Goal: Task Accomplishment & Management: Complete application form

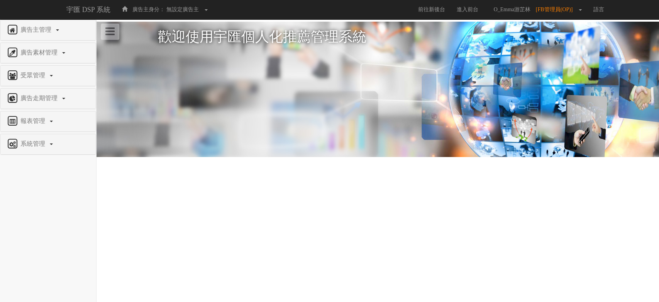
click at [20, 21] on div "廣告主管理" at bounding box center [47, 30] width 95 height 20
click at [24, 27] on span "廣告主管理" at bounding box center [37, 29] width 37 height 7
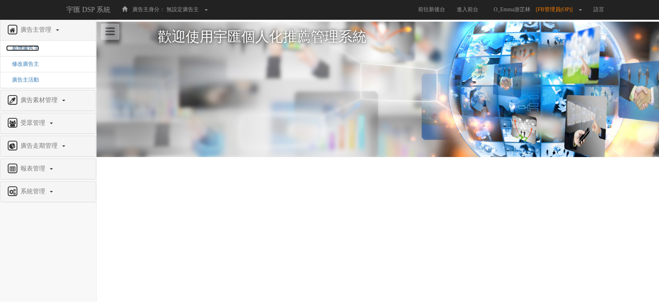
click at [31, 48] on span "新增廣告主" at bounding box center [22, 48] width 33 height 6
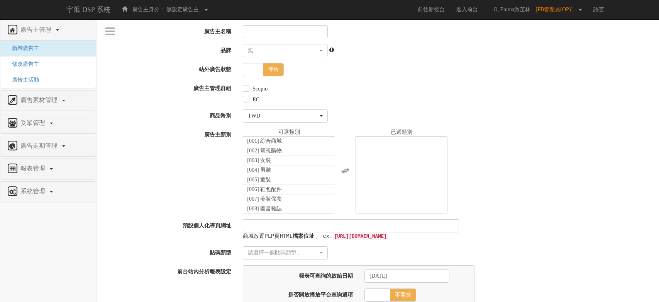
select select
click at [303, 28] on input "廣告主名稱" at bounding box center [283, 31] width 85 height 13
paste input "源豐行"
type input "源豐行"
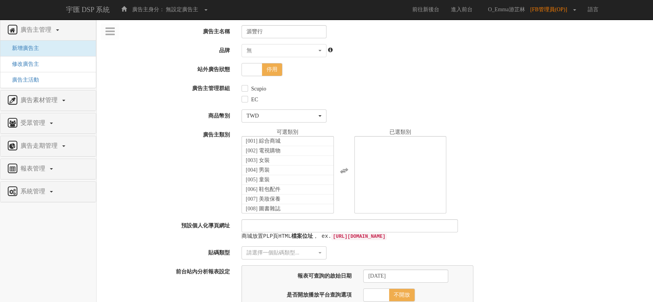
click at [272, 71] on span "停用" at bounding box center [272, 69] width 20 height 12
checkbox input "true"
click at [261, 90] on label "Scupio" at bounding box center [257, 89] width 17 height 8
click at [246, 90] on input "Scupio" at bounding box center [243, 88] width 5 height 5
checkbox input "true"
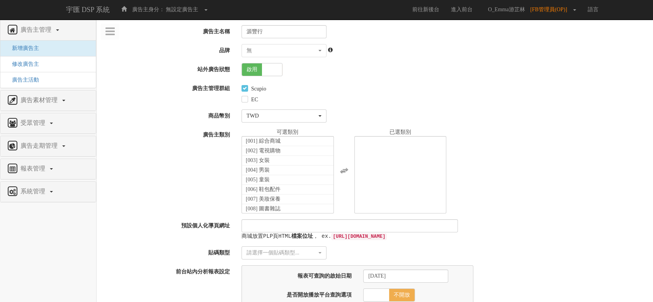
click at [297, 76] on div "啟用 停用" at bounding box center [444, 69] width 417 height 13
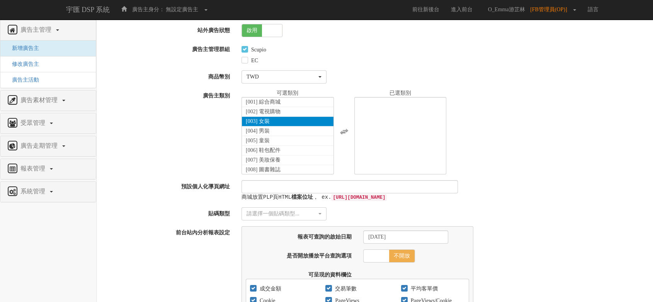
scroll to position [86, 0]
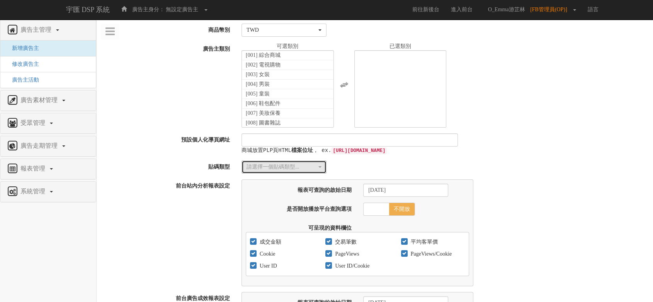
click at [318, 165] on div "請選擇一個貼碼類型..." at bounding box center [283, 167] width 75 height 8
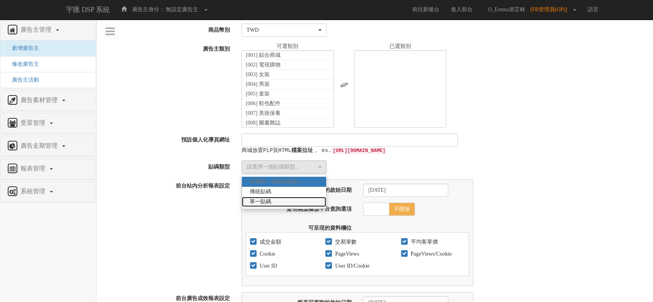
drag, startPoint x: 298, startPoint y: 205, endPoint x: 311, endPoint y: 204, distance: 13.2
click at [311, 204] on link "單一貼碼" at bounding box center [284, 202] width 84 height 10
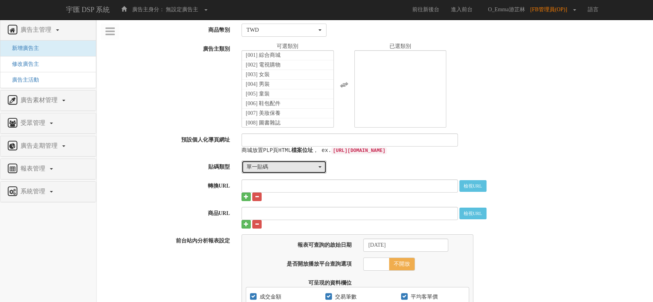
click at [309, 168] on div "單一貼碼" at bounding box center [281, 167] width 70 height 8
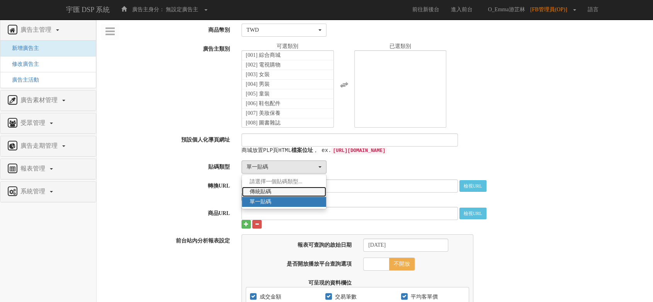
click at [299, 192] on link "傳統貼碼" at bounding box center [284, 192] width 84 height 10
select select "Traditional_Complicate"
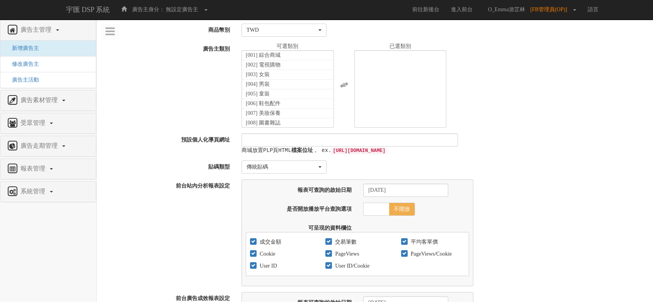
click at [385, 162] on div "請選擇一個貼碼類型... 傳統貼碼 單一貼碼 傳統貼碼 請選擇一個貼碼類型... 傳統貼碼 單一貼碼" at bounding box center [444, 166] width 417 height 13
click at [306, 170] on button "傳統貼碼" at bounding box center [283, 166] width 85 height 13
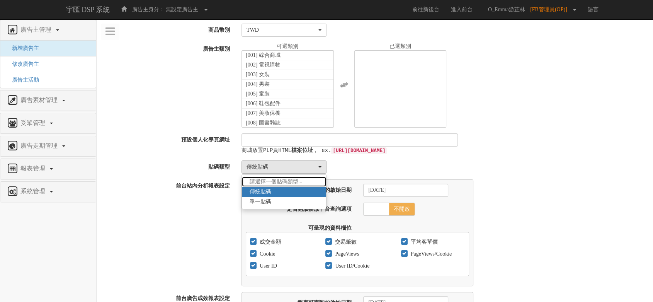
click at [304, 181] on link "請選擇一個貼碼類型..." at bounding box center [284, 182] width 84 height 10
click at [305, 184] on link "請選擇一個貼碼類型..." at bounding box center [284, 182] width 84 height 10
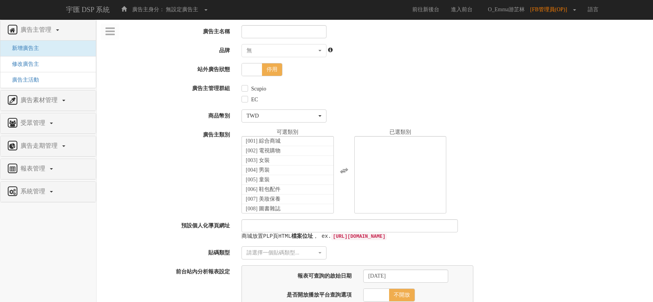
select select
click at [273, 32] on input "廣告主名稱" at bounding box center [283, 31] width 85 height 13
paste input "源豐行"
type input "源豐行"
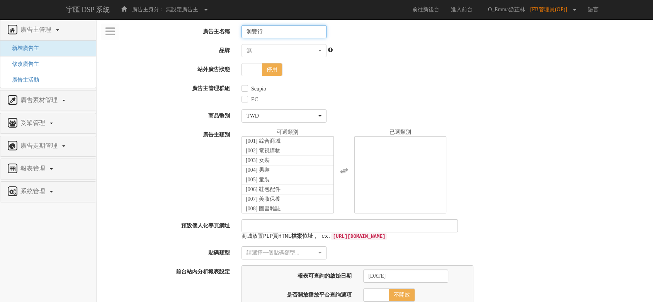
click at [252, 70] on span at bounding box center [252, 69] width 20 height 12
checkbox input "true"
type input "源豐行"
click at [256, 88] on label "Scupio" at bounding box center [257, 89] width 17 height 8
click at [246, 88] on input "Scupio" at bounding box center [243, 88] width 5 height 5
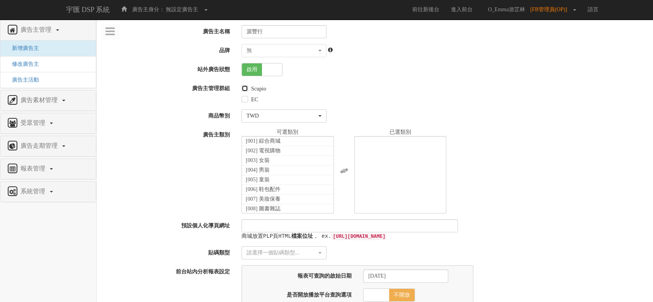
checkbox input "true"
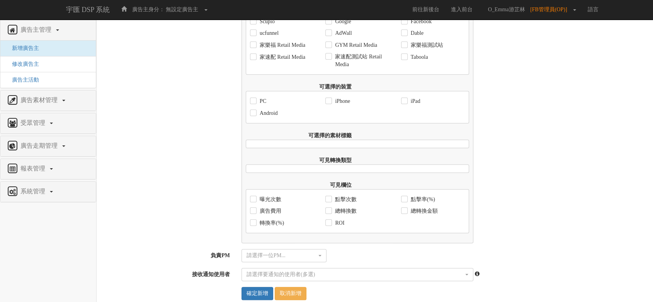
scroll to position [507, 0]
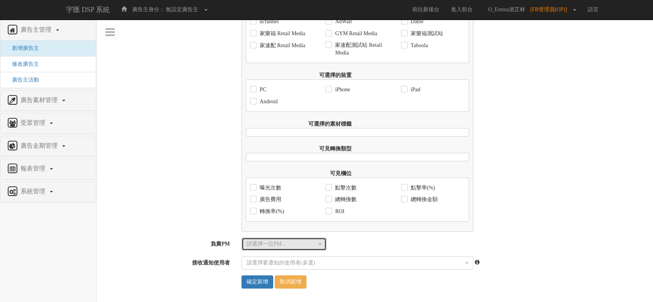
click at [290, 248] on div "請選擇一位PM..." at bounding box center [281, 244] width 70 height 8
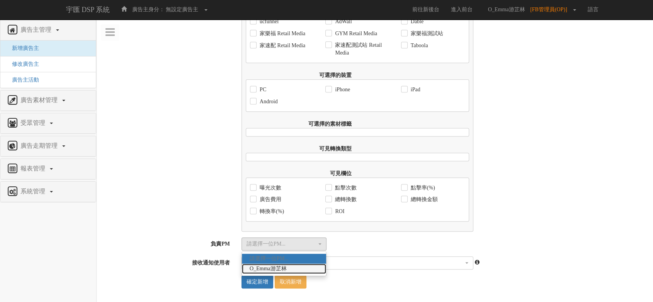
click at [285, 272] on span "O_Emma游芷林" at bounding box center [268, 269] width 37 height 8
select select "3c984f6a-4b77-49d4-a302-679161b3b0d3"
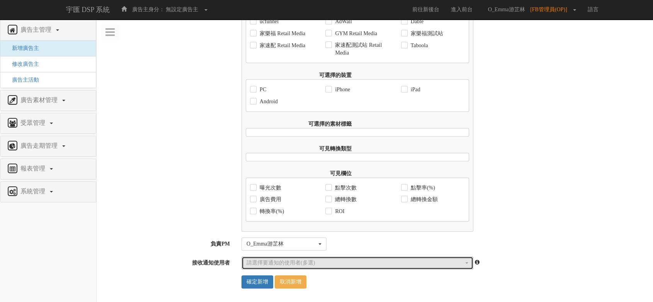
click at [265, 265] on div "請選擇要通知的使用者(多選)" at bounding box center [354, 263] width 217 height 8
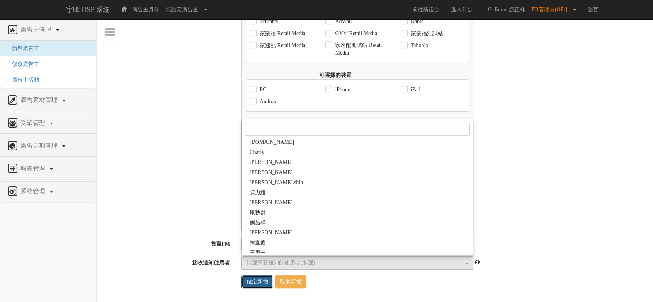
click at [262, 284] on input "確定新增" at bounding box center [257, 281] width 32 height 13
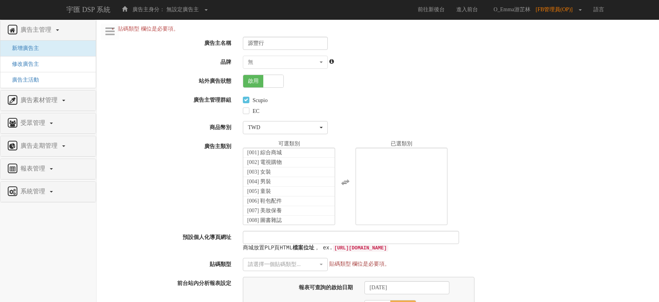
select select
select select "3c984f6a-4b77-49d4-a302-679161b3b0d3"
select select
click at [267, 262] on div "請選擇一個貼碼類型..." at bounding box center [281, 264] width 70 height 8
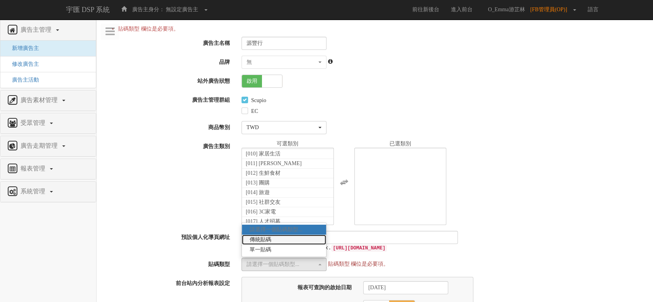
click at [273, 240] on link "傳統貼碼" at bounding box center [284, 239] width 84 height 10
select select "Traditional_Complicate"
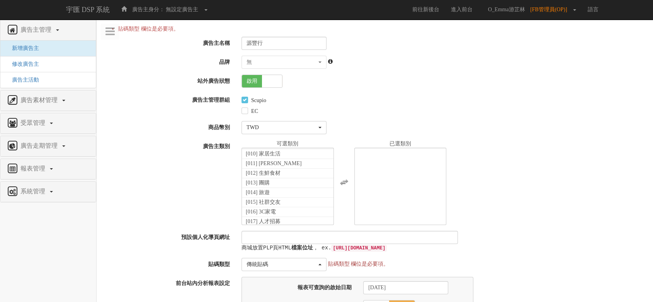
drag, startPoint x: 292, startPoint y: 42, endPoint x: 219, endPoint y: 40, distance: 72.7
click at [219, 40] on div "廣告主名稱 源豐行" at bounding box center [375, 43] width 556 height 13
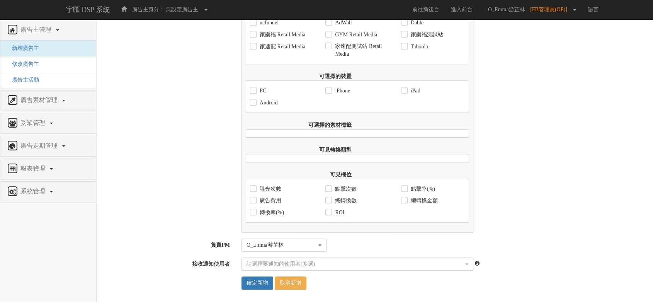
scroll to position [518, 0]
click at [253, 284] on input "確定新增" at bounding box center [257, 281] width 32 height 13
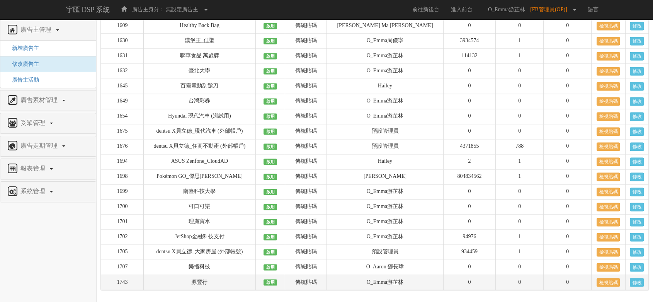
scroll to position [1197, 0]
drag, startPoint x: 136, startPoint y: 282, endPoint x: 114, endPoint y: 282, distance: 21.6
click at [114, 282] on td "1743" at bounding box center [122, 282] width 42 height 15
click at [635, 281] on link "修改" at bounding box center [637, 282] width 14 height 8
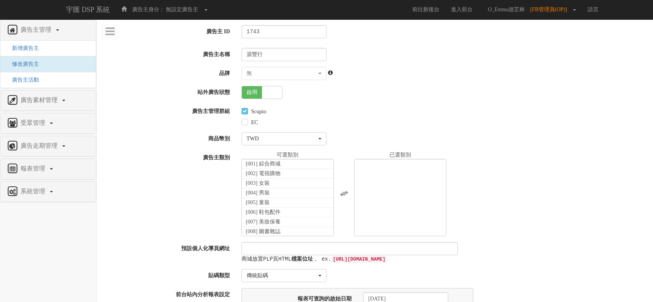
select select
select select "3c984f6a-4b77-49d4-a302-679161b3b0d3"
select select
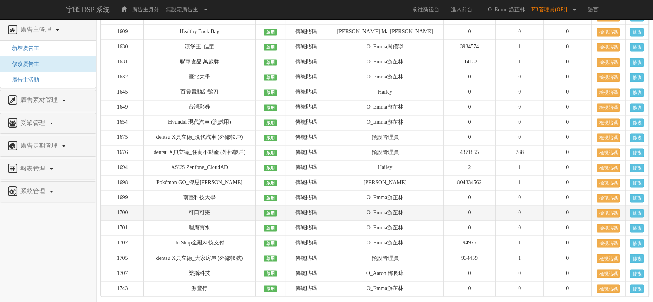
scroll to position [1225, 0]
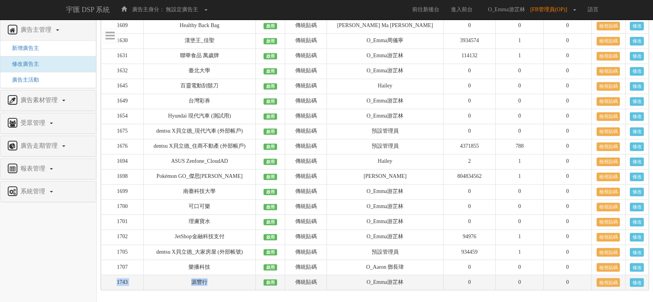
drag, startPoint x: 230, startPoint y: 283, endPoint x: 105, endPoint y: 280, distance: 125.6
click at [105, 280] on tr "1743 源豐行 啟用 傳統貼碼 O_Emma游芷林 0 0 0 檢視貼碼 修改" at bounding box center [374, 282] width 547 height 15
copy tr "1743 源豐行"
click at [214, 280] on td "源豐行" at bounding box center [199, 282] width 112 height 15
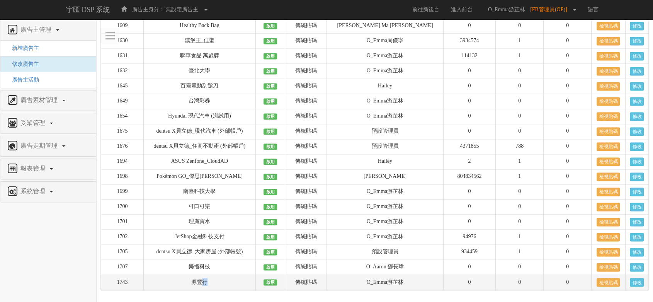
click at [214, 280] on td "源豐行" at bounding box center [199, 282] width 112 height 15
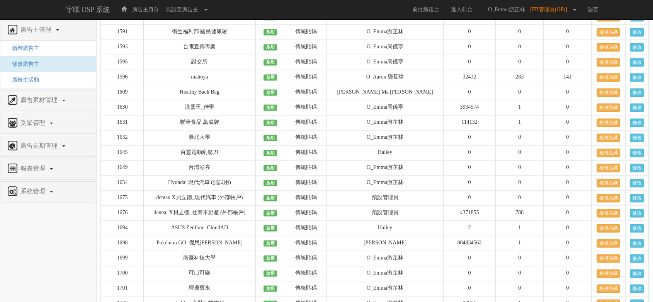
scroll to position [1212, 0]
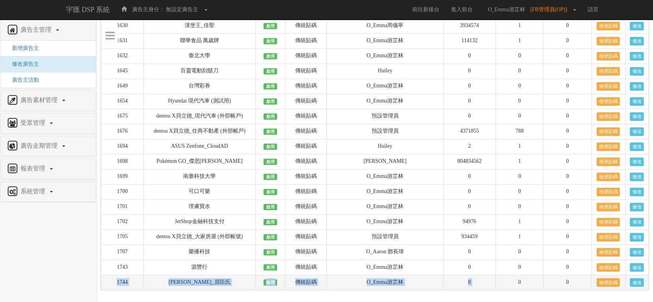
drag, startPoint x: 114, startPoint y: 282, endPoint x: 479, endPoint y: 281, distance: 365.4
click at [479, 281] on tr "1744 [PERSON_NAME]_屈臣氏 啟用 傳統貼碼 O_Emma[PERSON_NAME]0 0 0 檢視貼碼 修改" at bounding box center [374, 282] width 547 height 15
